Goal: Transaction & Acquisition: Purchase product/service

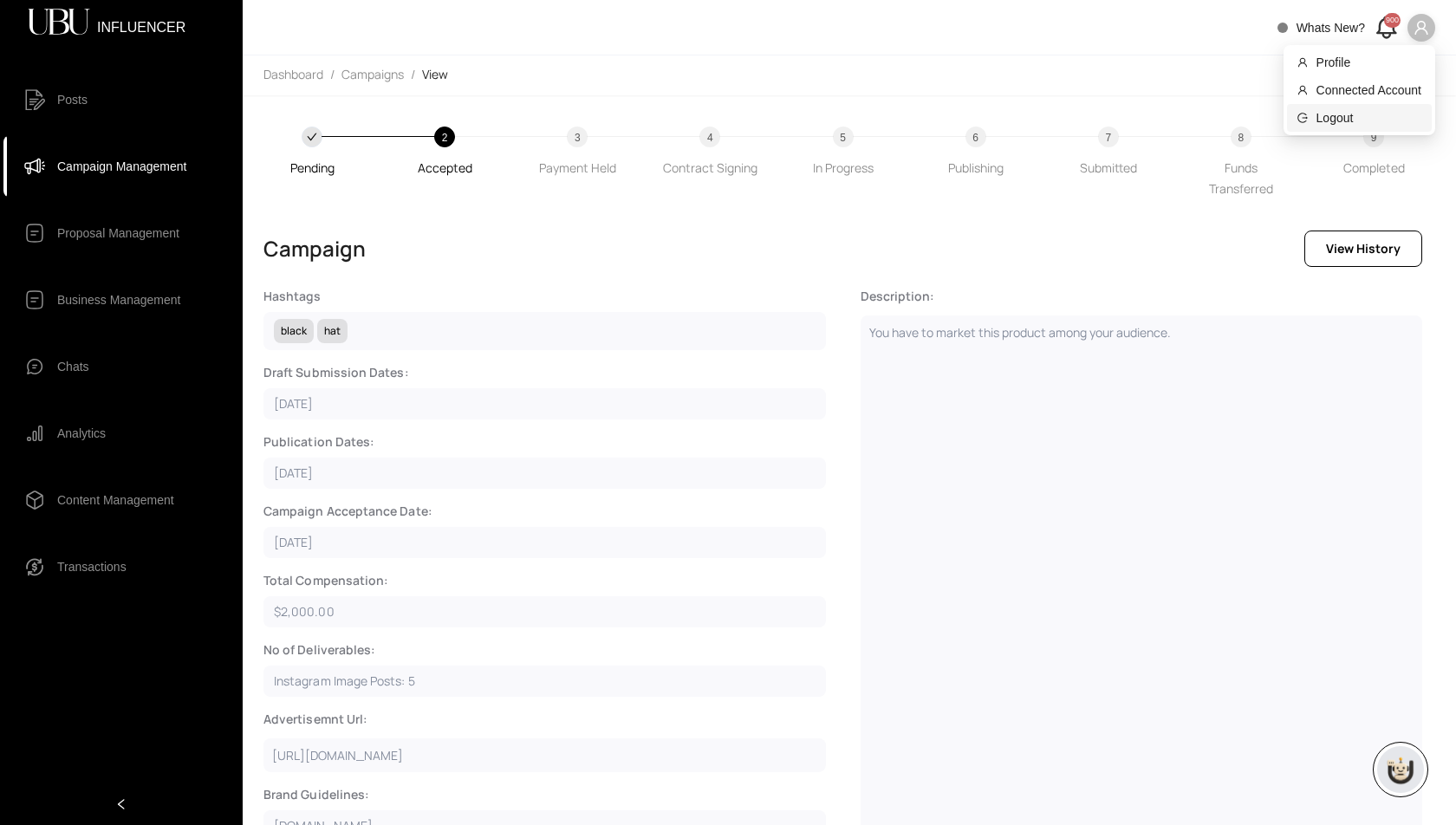
click at [1331, 118] on span "Logout" at bounding box center [1368, 118] width 105 height 19
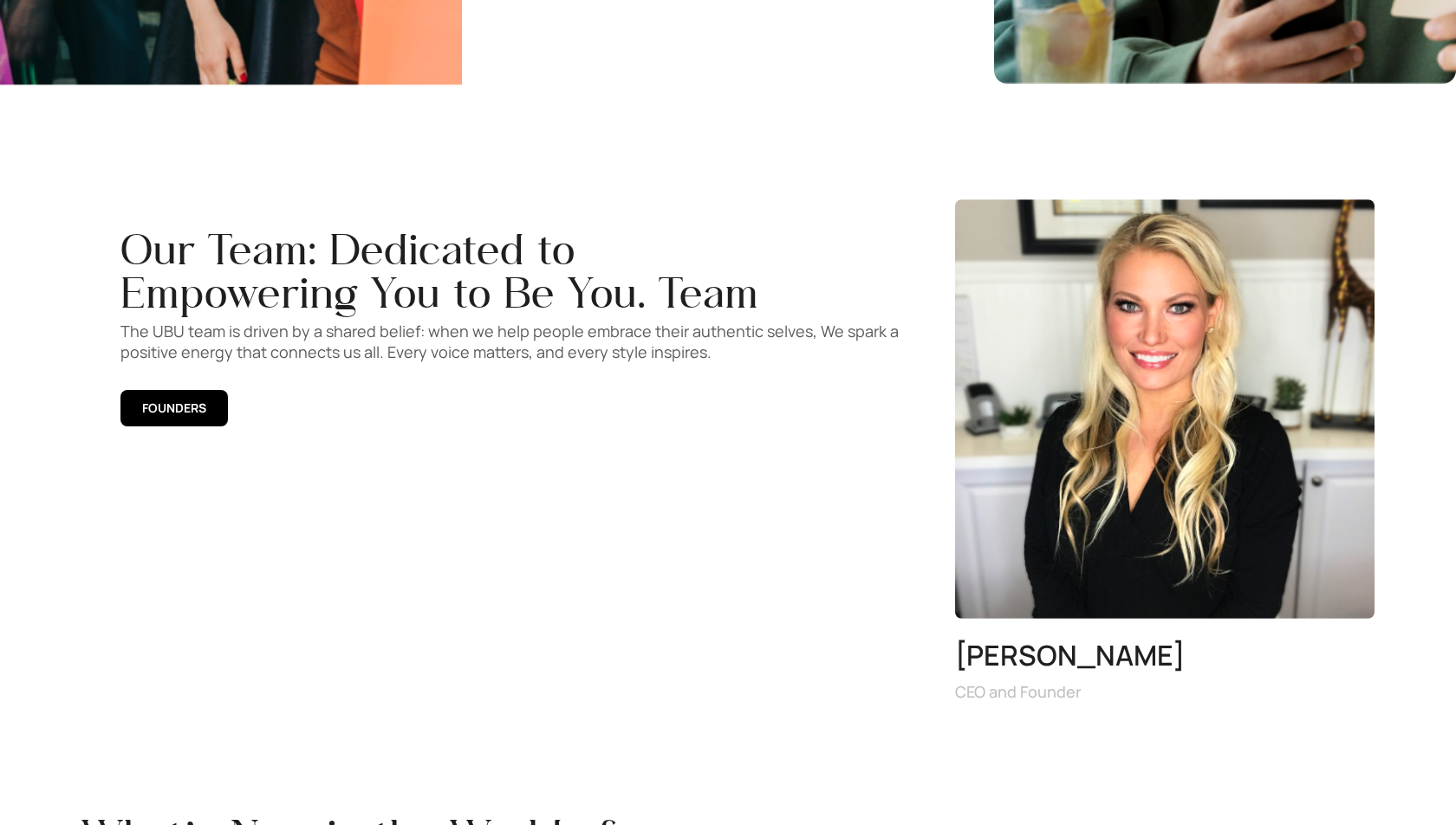
scroll to position [2898, 0]
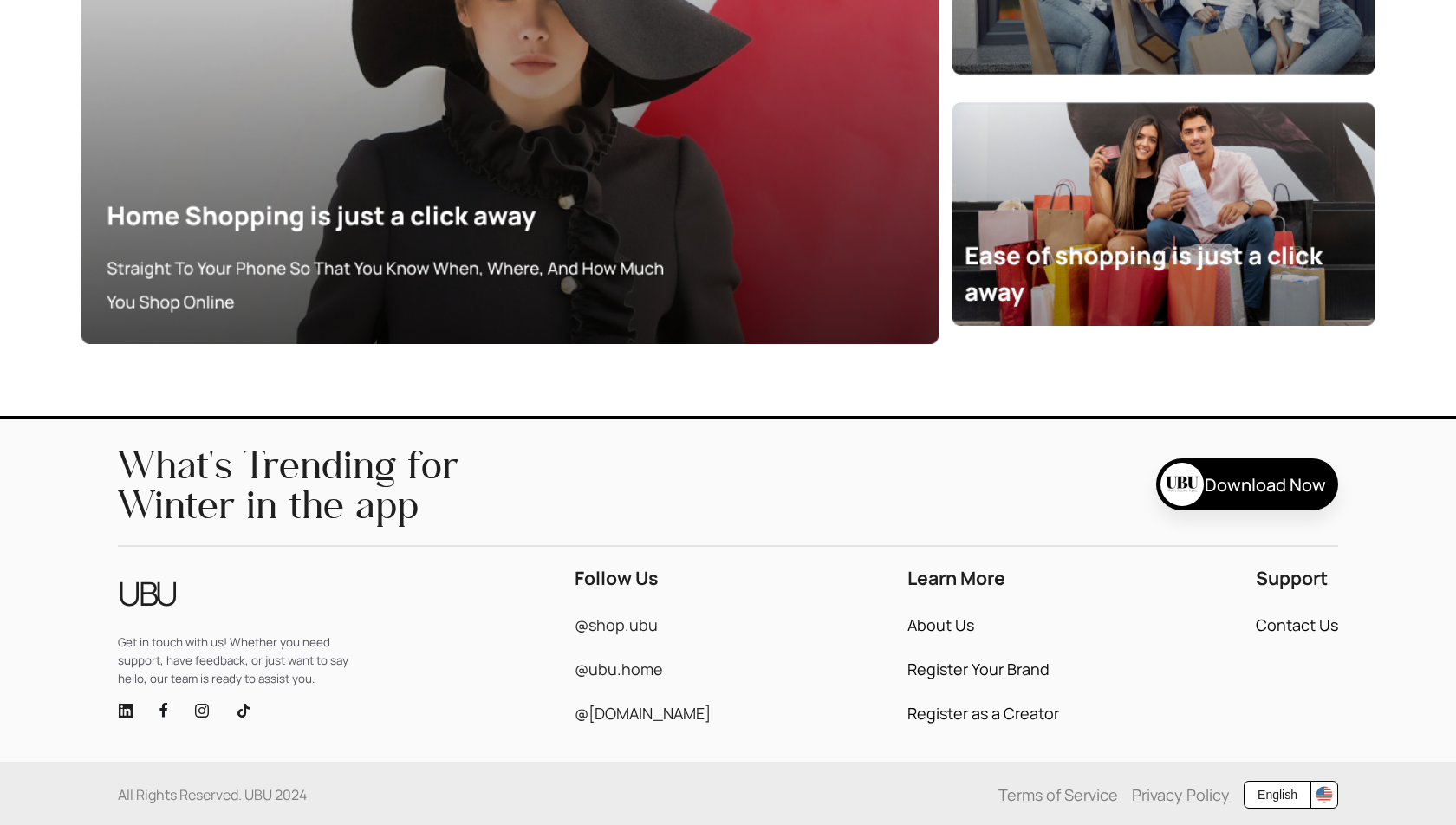
click at [119, 710] on icon "linkedin" at bounding box center [125, 710] width 14 height 14
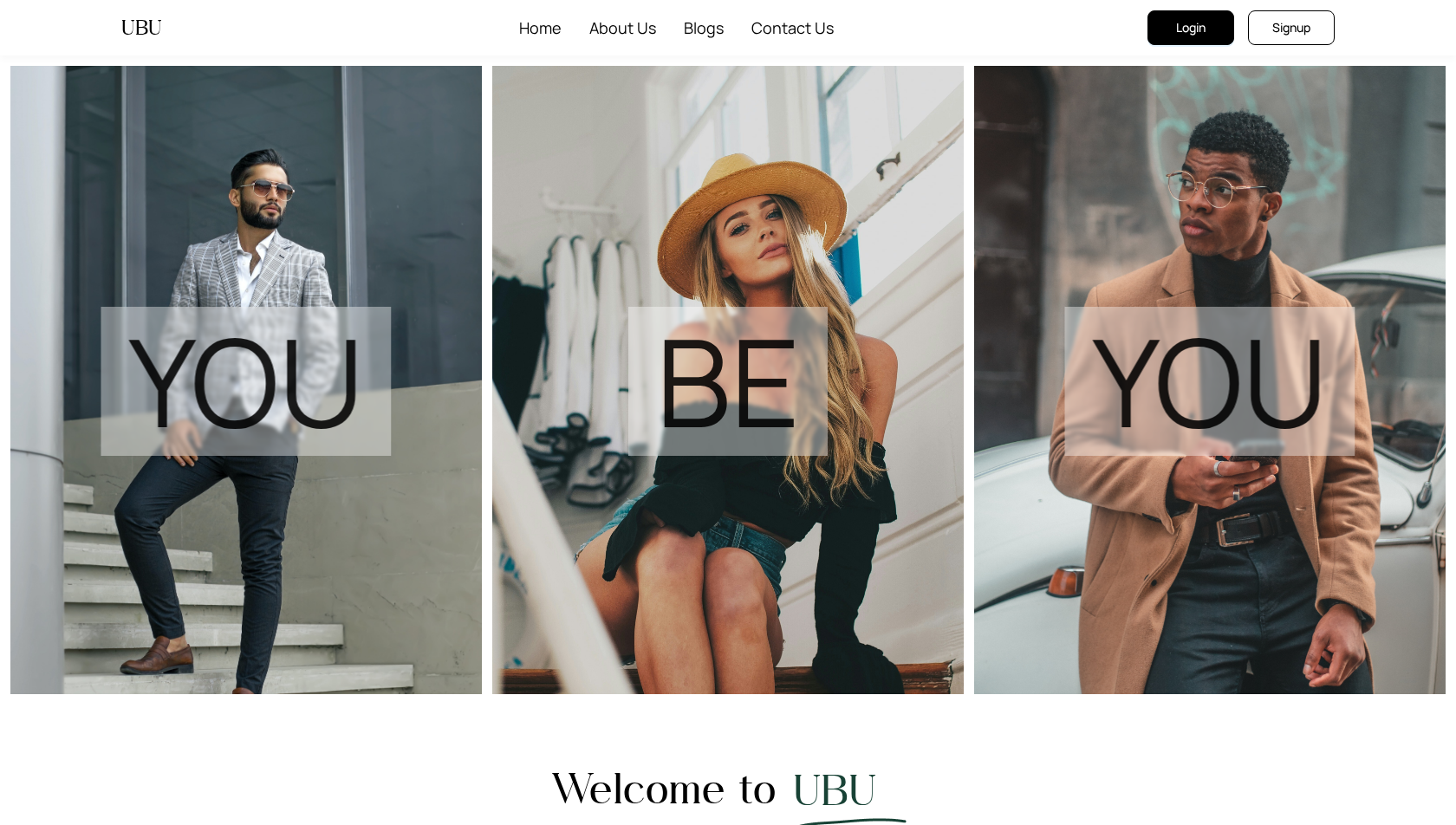
click at [1204, 28] on span "Login" at bounding box center [1191, 27] width 30 height 19
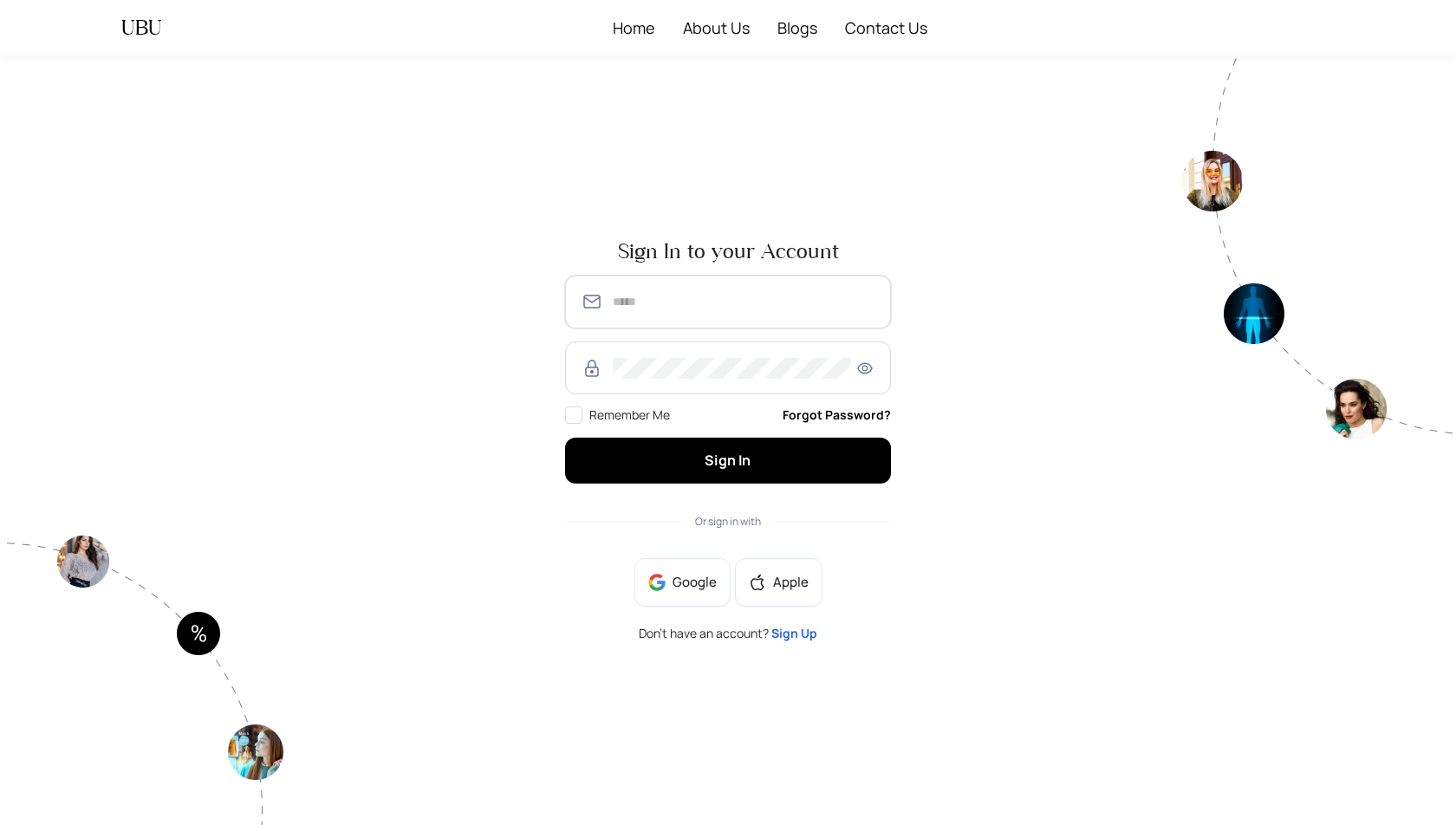
click at [687, 301] on input "text" at bounding box center [743, 301] width 262 height 21
click at [704, 302] on input "**********" at bounding box center [743, 301] width 262 height 21
type input "**********"
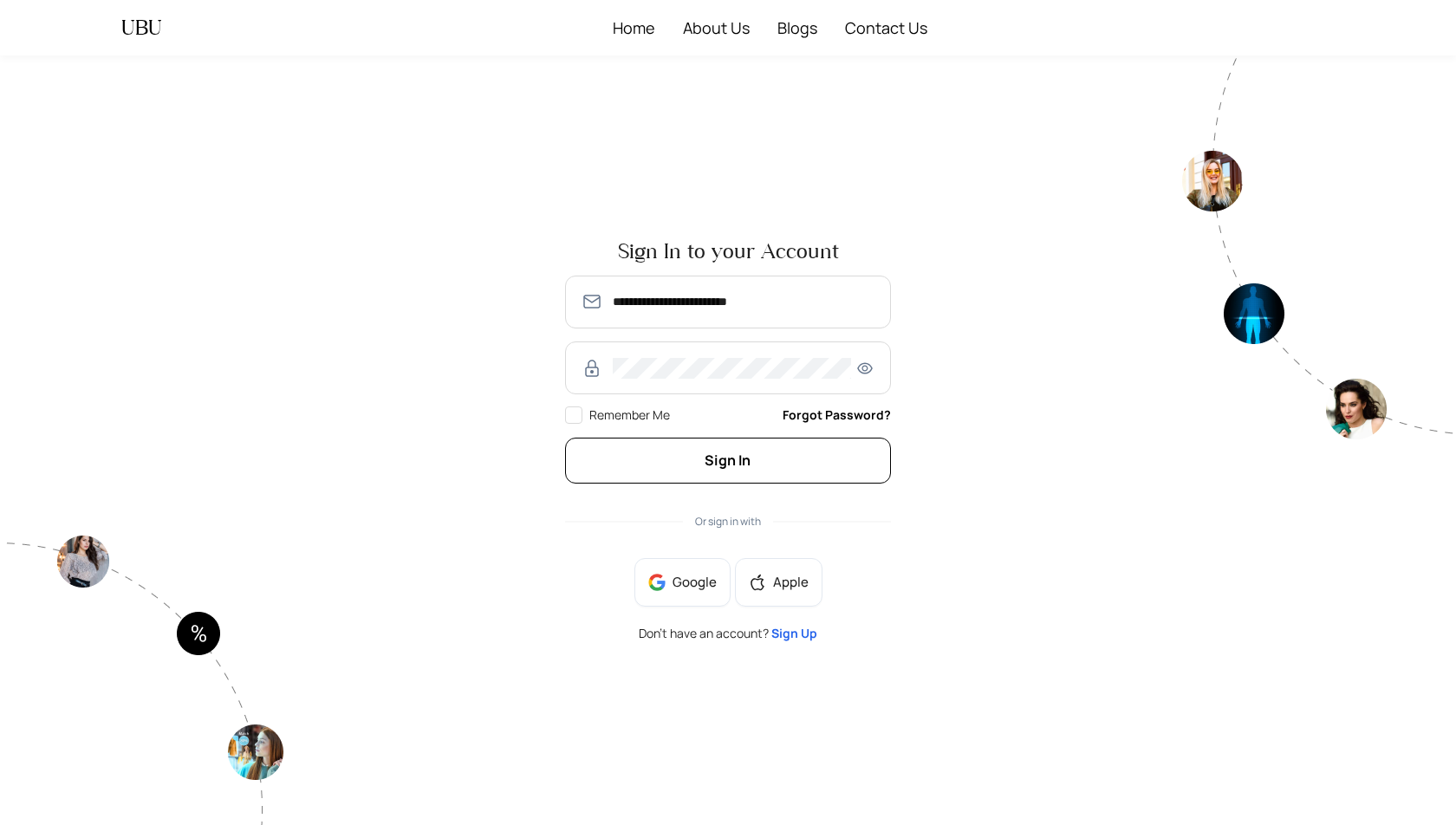
click at [718, 468] on span "Sign In" at bounding box center [727, 460] width 46 height 19
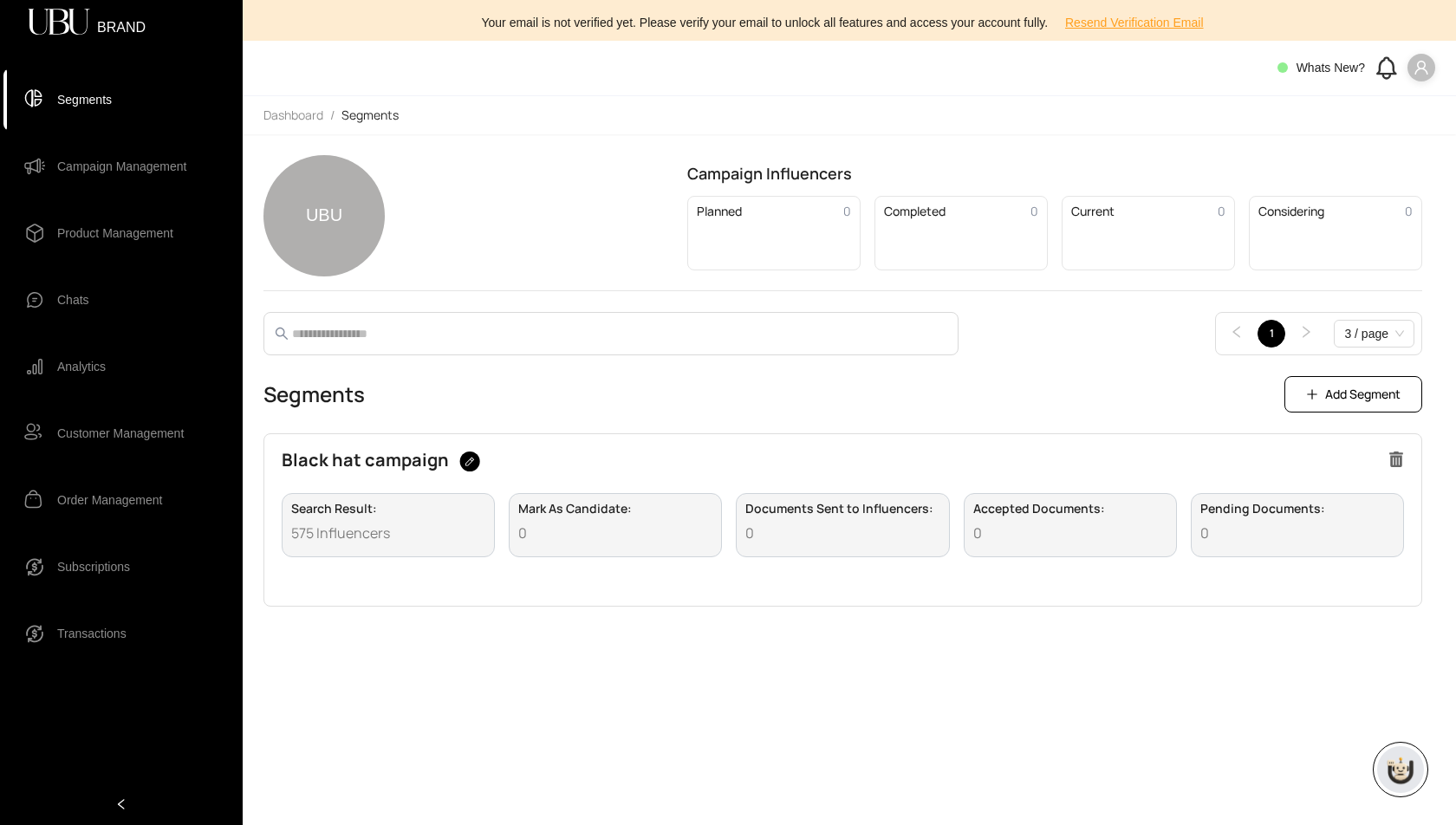
click at [112, 165] on span "Campaign Management" at bounding box center [121, 166] width 129 height 35
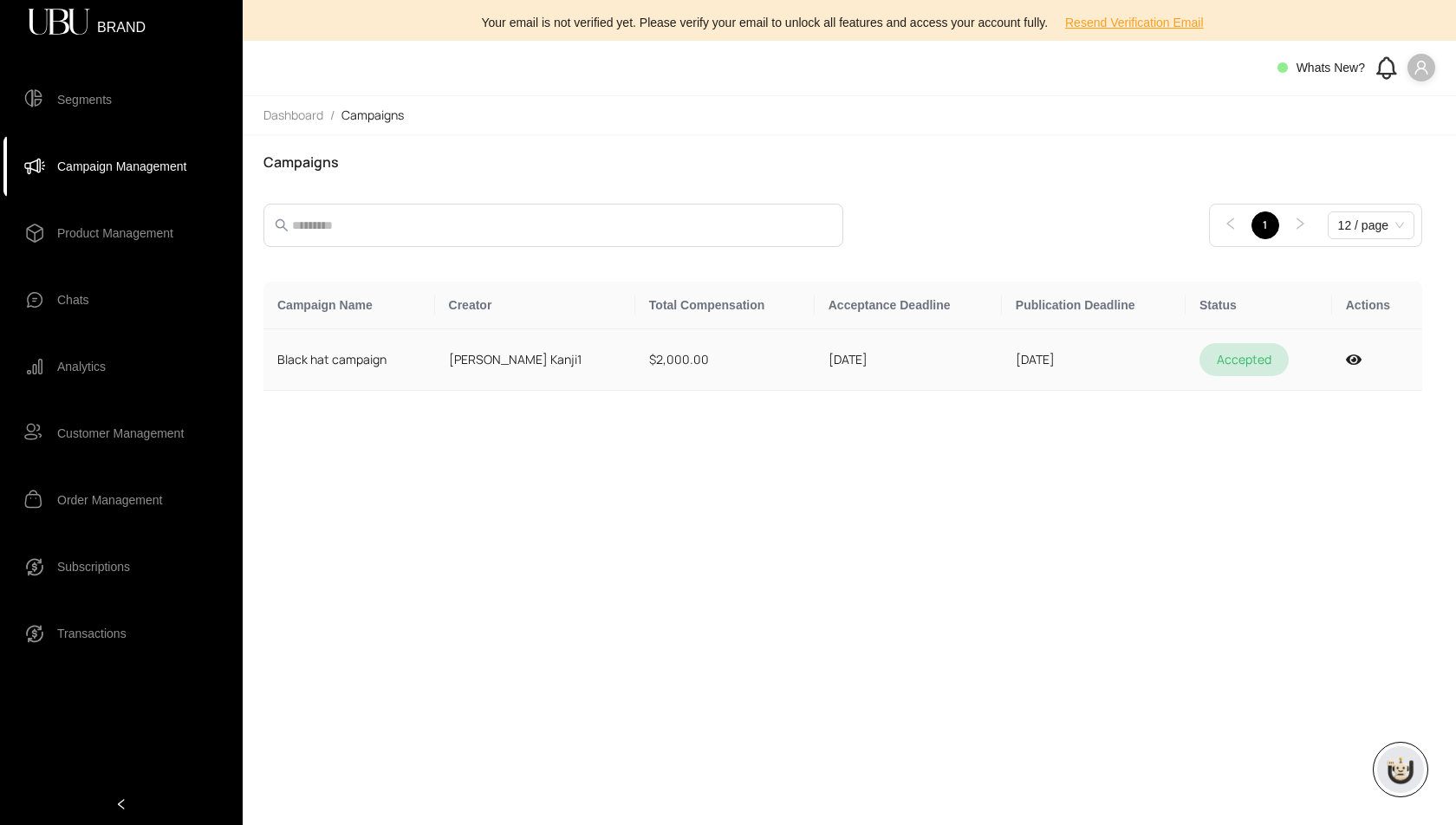
click at [636, 357] on td "$2,000.00" at bounding box center [725, 360] width 179 height 62
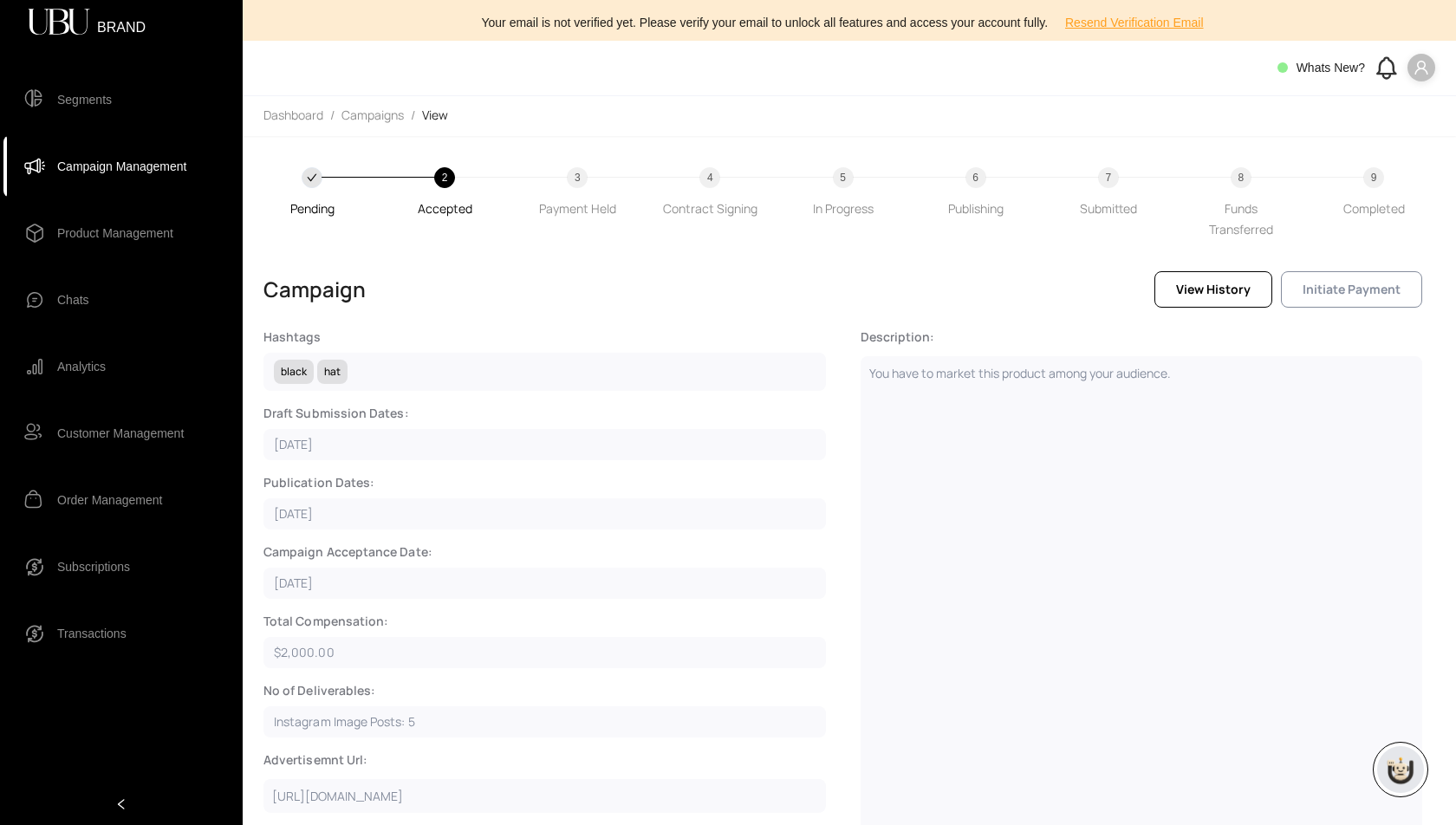
click at [1352, 297] on span "Initiate Payment" at bounding box center [1351, 289] width 98 height 19
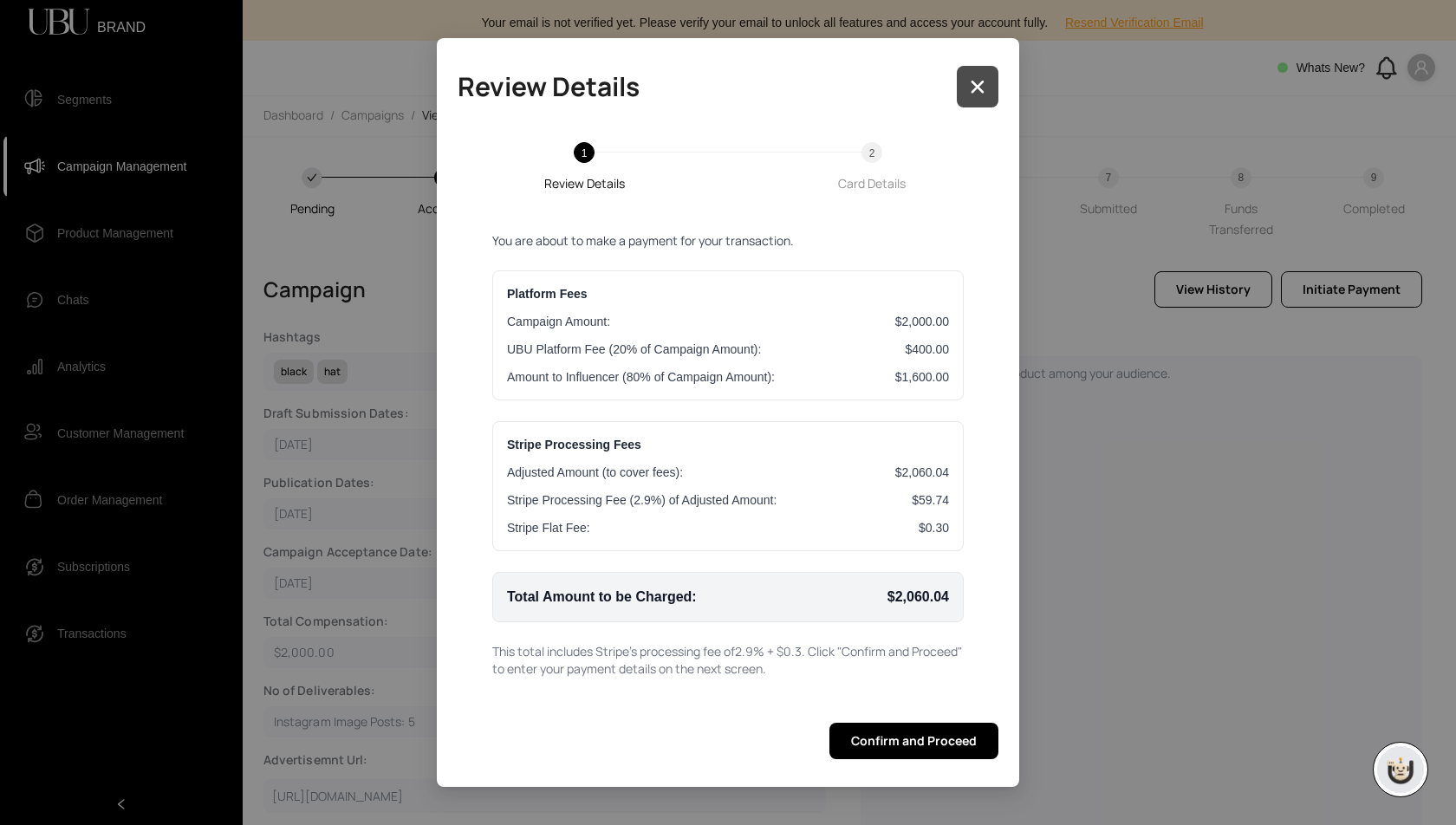
click at [989, 89] on button "button" at bounding box center [977, 87] width 42 height 42
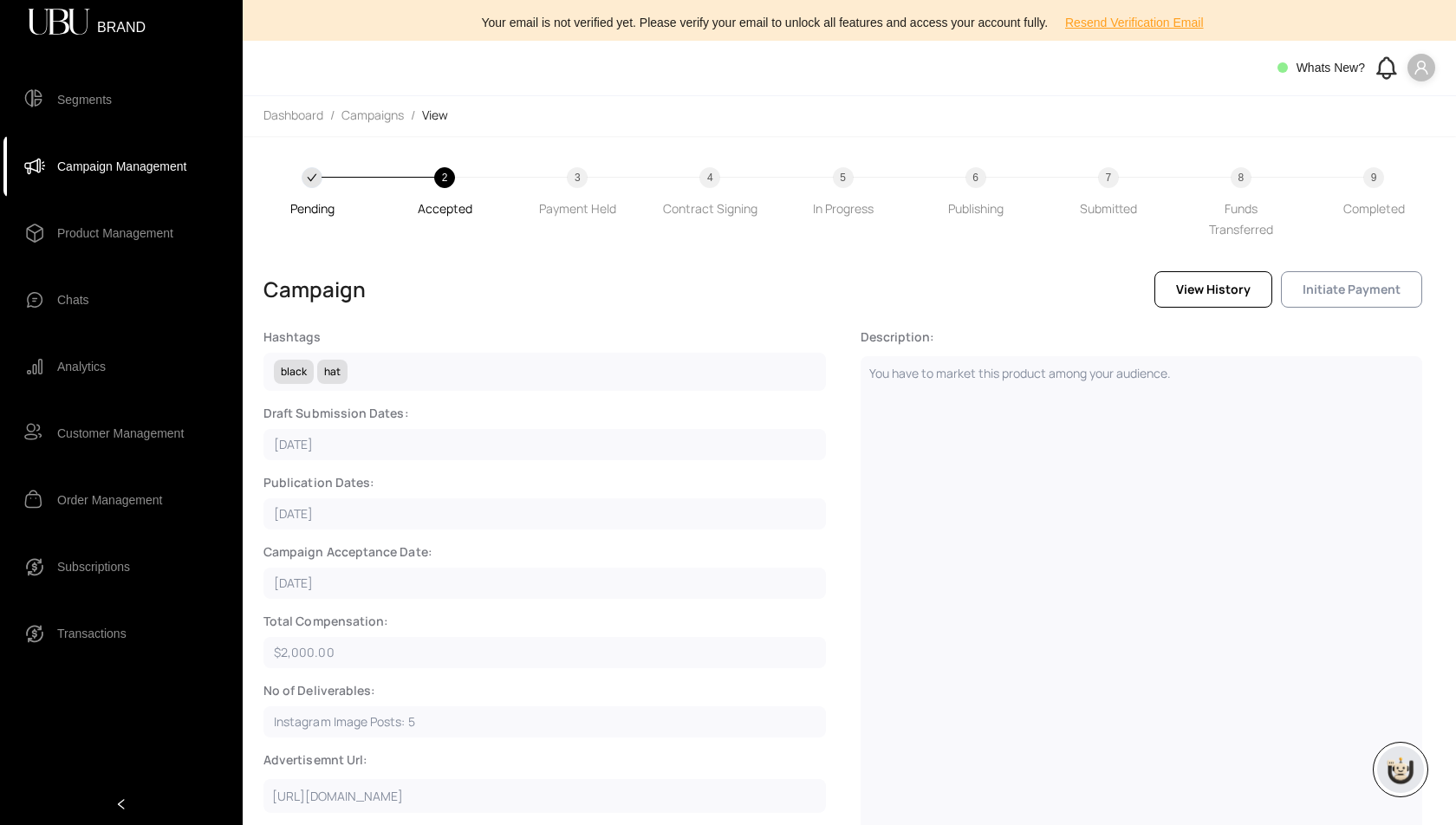
click at [1337, 286] on span "Initiate Payment" at bounding box center [1351, 289] width 98 height 19
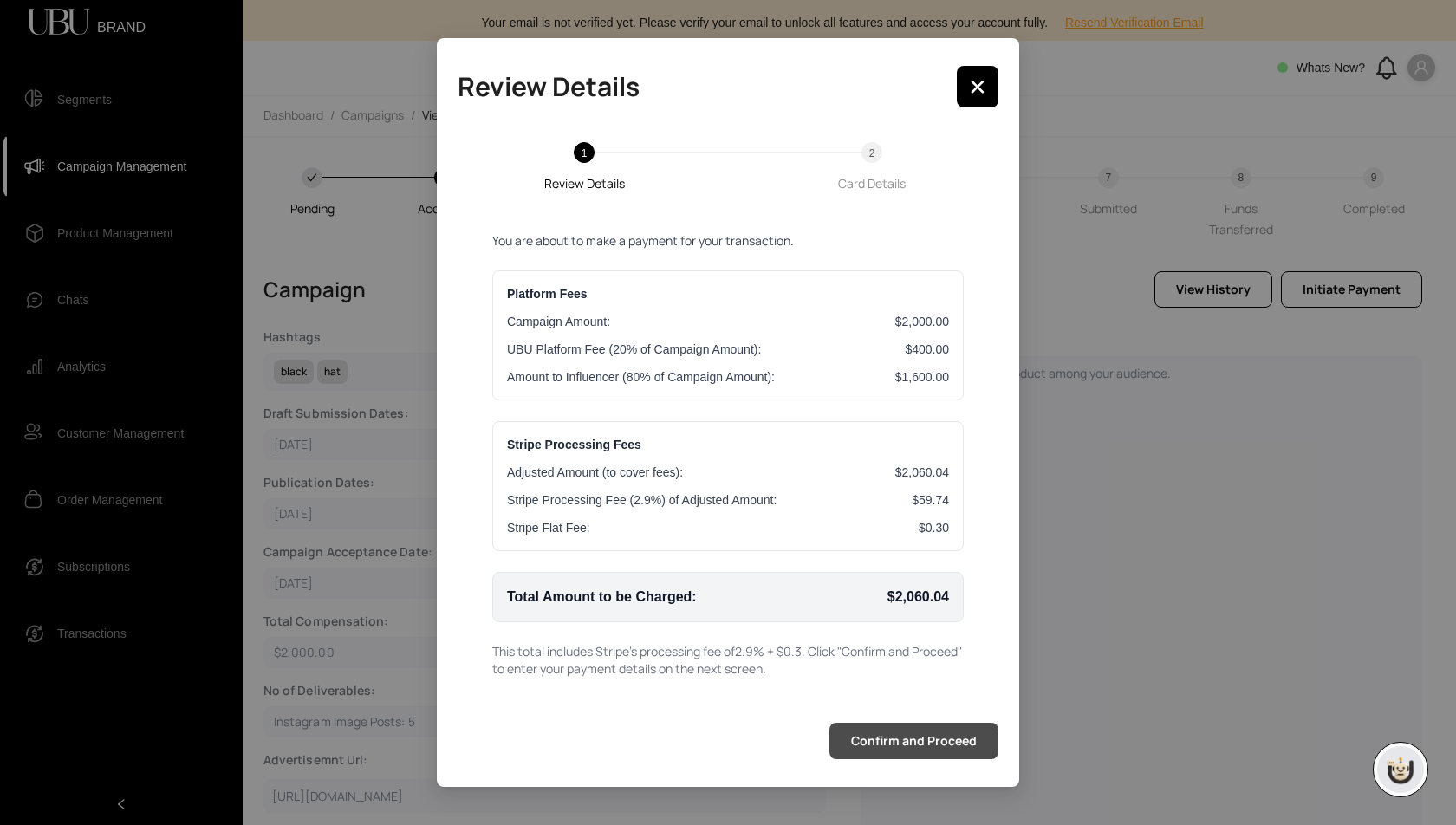
click at [903, 744] on span "Confirm and Proceed" at bounding box center [914, 741] width 126 height 19
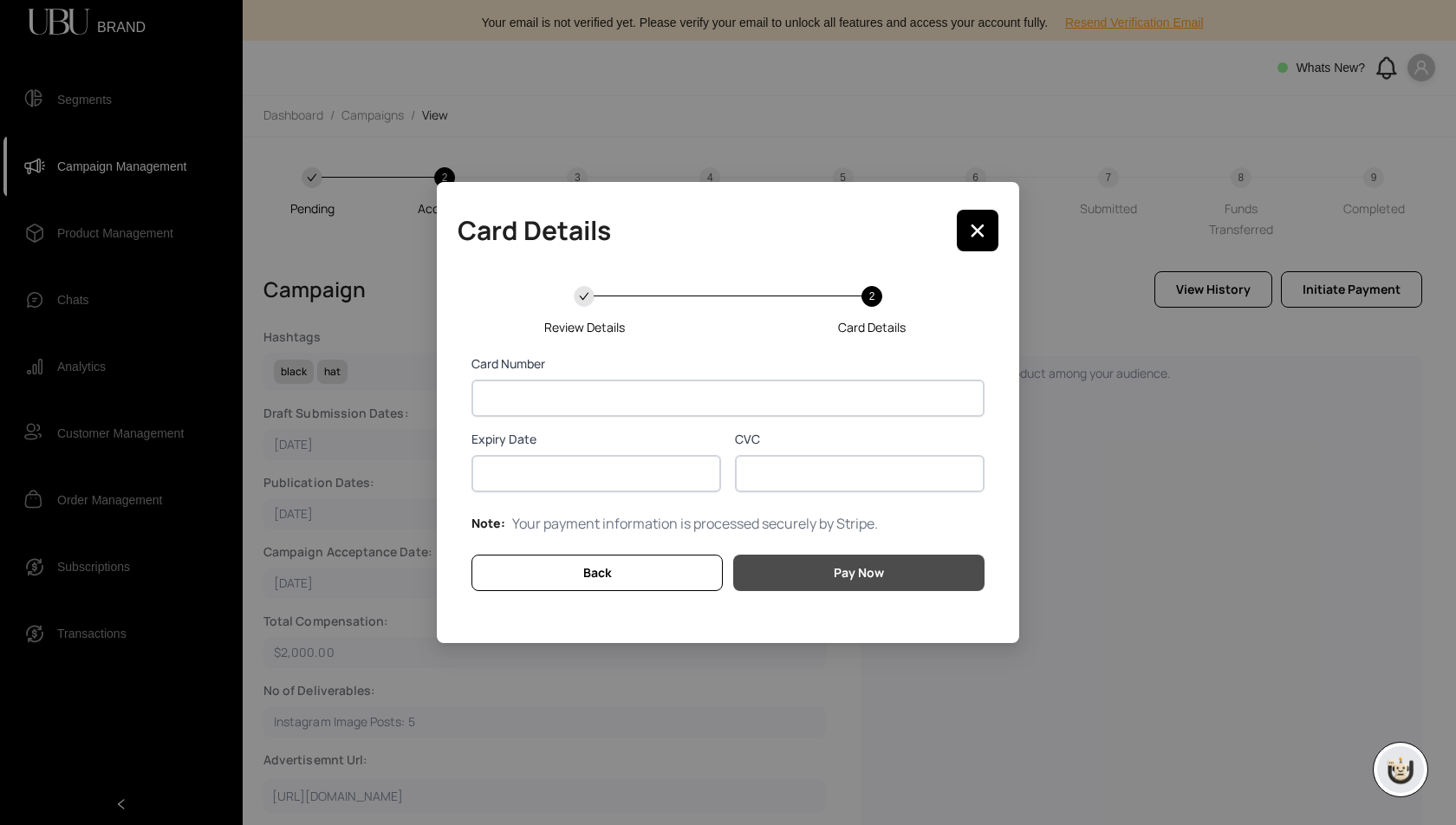
click at [814, 574] on button "Pay Now" at bounding box center [858, 572] width 251 height 36
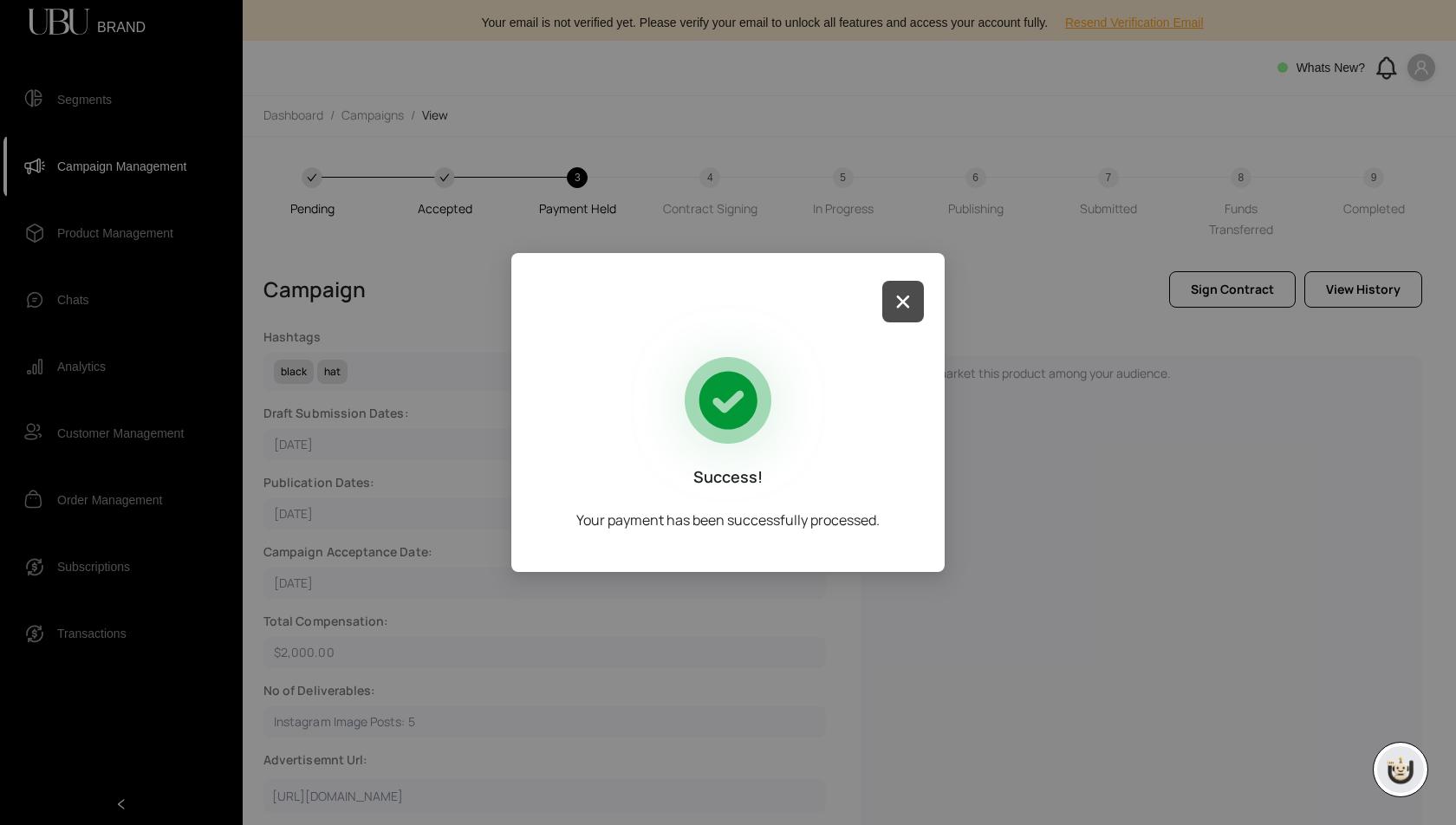
click at [900, 309] on button "button" at bounding box center [903, 301] width 42 height 42
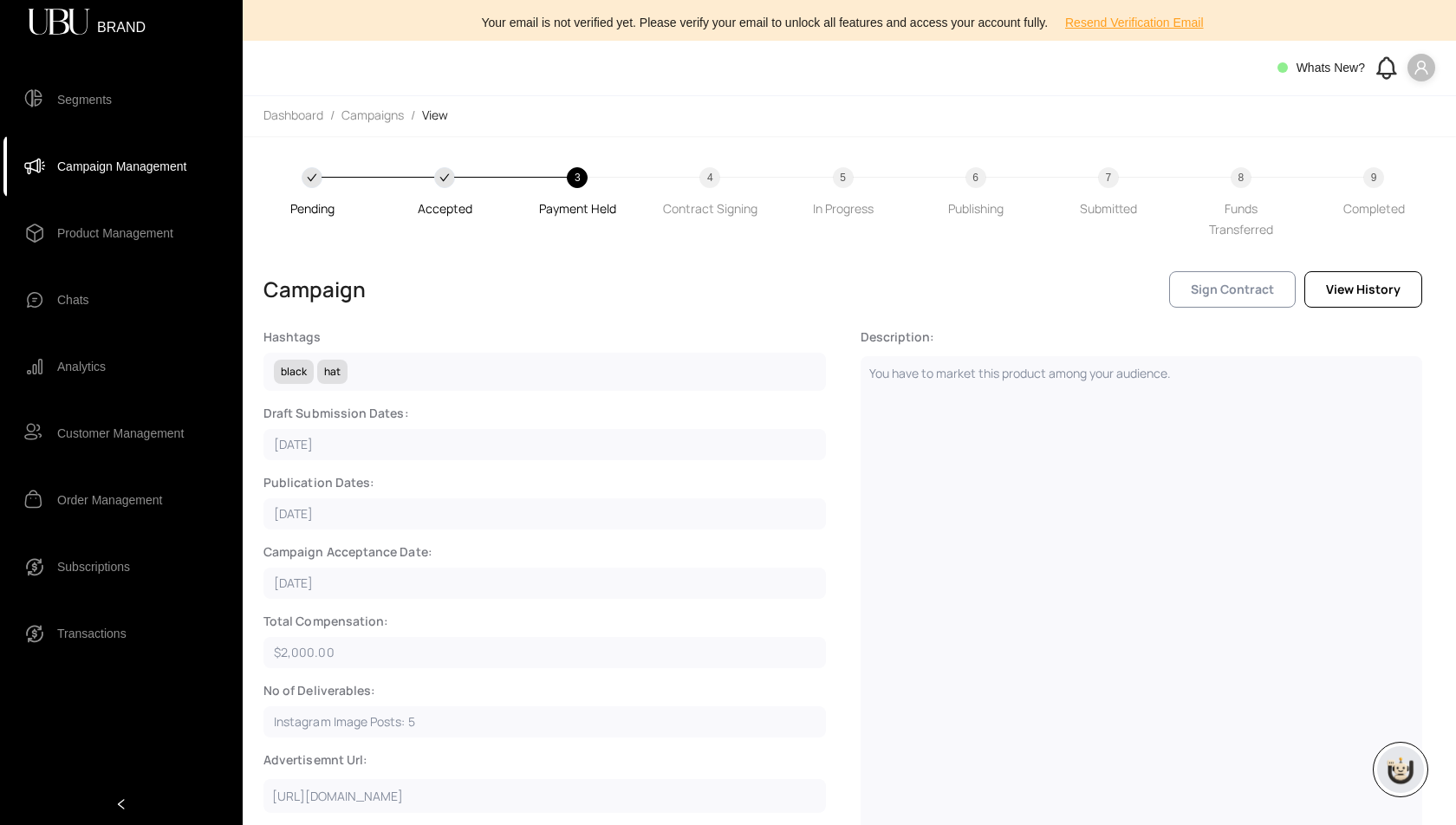
click at [1221, 287] on span "Sign Contract" at bounding box center [1232, 289] width 83 height 19
